Goal: Use online tool/utility: Utilize a website feature to perform a specific function

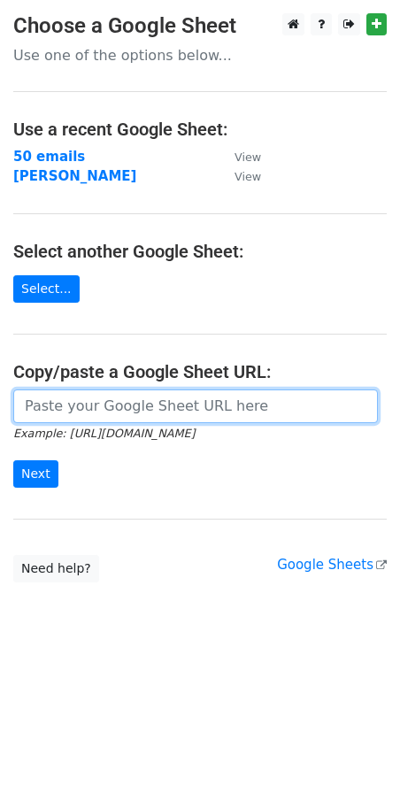
click at [73, 421] on input "url" at bounding box center [195, 407] width 365 height 34
paste input "https://docs.google.com/spreadsheets/d/1WSm_NTbMbOyyv-bMqREaPexa8rBwlqYOP1cgJJR…"
type input "https://docs.google.com/spreadsheets/d/1WSm_NTbMbOyyv-bMqREaPexa8rBwlqYOP1cgJJR…"
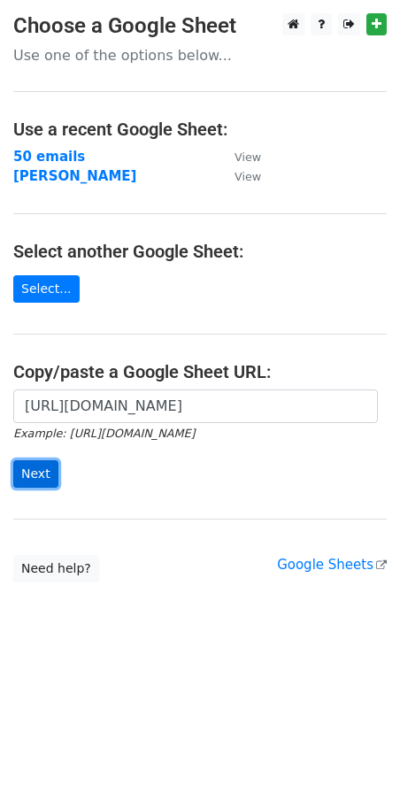
click at [29, 463] on input "Next" at bounding box center [35, 474] width 45 height 27
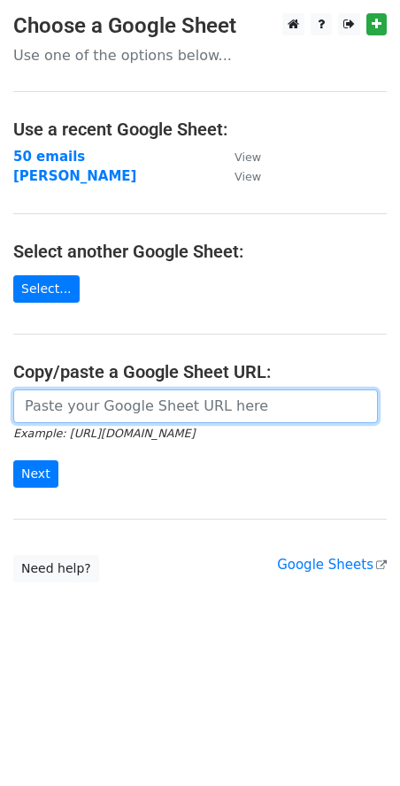
click at [89, 409] on input "url" at bounding box center [195, 407] width 365 height 34
paste input "https://docs.google.com/spreadsheets/d/1WSm_NTbMbOyyv-bMqREaPexa8rBwlqYOP1cgJJR…"
type input "https://docs.google.com/spreadsheets/d/1WSm_NTbMbOyyv-bMqREaPexa8rBwlqYOP1cgJJR…"
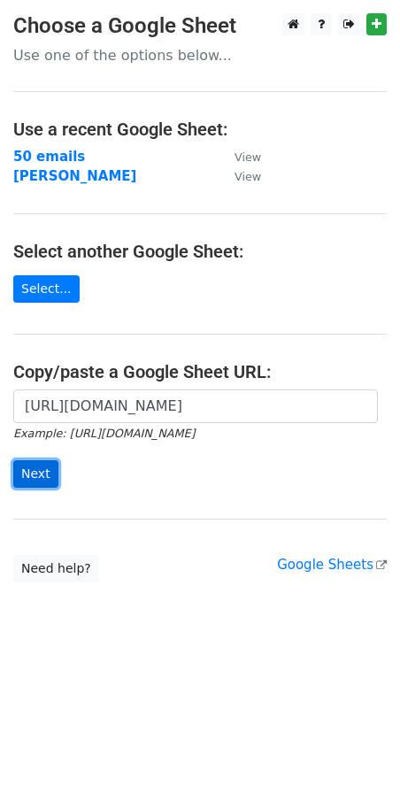
click at [44, 468] on input "Next" at bounding box center [35, 474] width 45 height 27
